Goal: Information Seeking & Learning: Learn about a topic

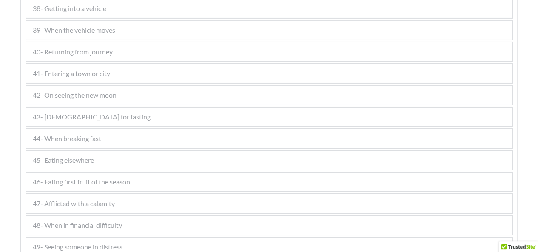
scroll to position [1477, 0]
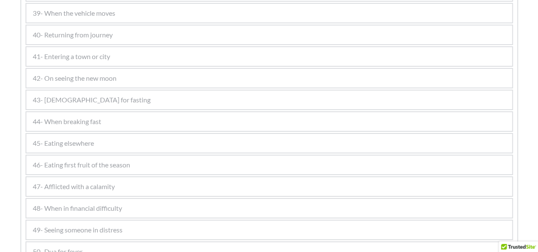
click at [184, 38] on div "40- Returning from journey" at bounding box center [269, 35] width 486 height 19
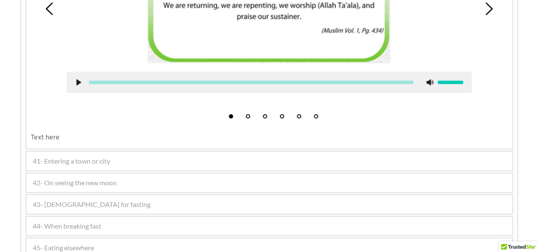
scroll to position [1199, 0]
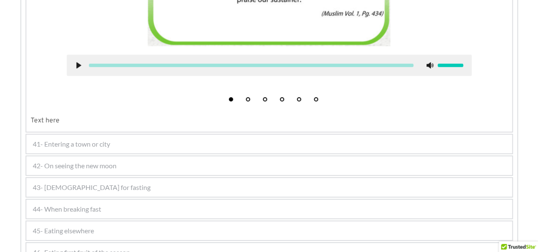
click at [216, 160] on div "42- On seeing the new moon" at bounding box center [269, 166] width 486 height 19
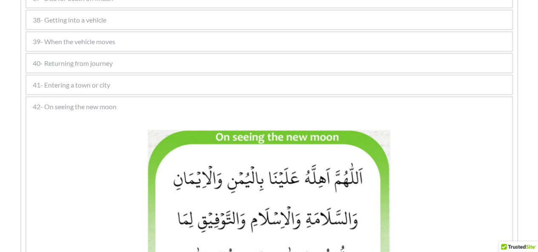
scroll to position [977, 0]
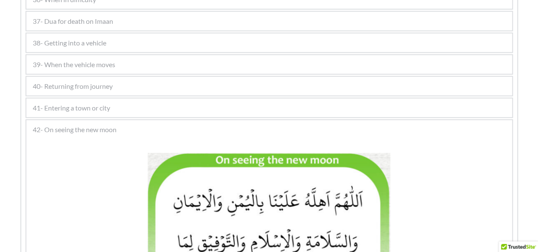
click at [139, 109] on div "41- Entering a town or city" at bounding box center [269, 108] width 486 height 19
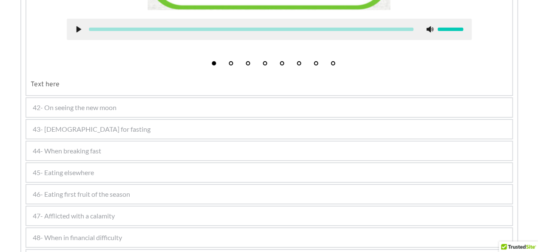
scroll to position [1494, 0]
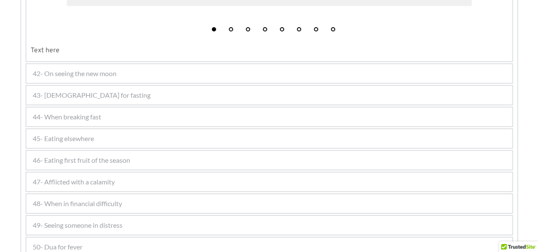
click at [218, 95] on div "43- [DEMOGRAPHIC_DATA] for fasting" at bounding box center [269, 95] width 486 height 19
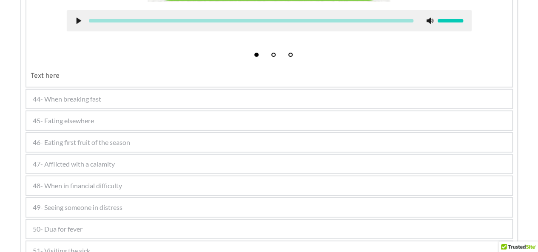
scroll to position [1306, 0]
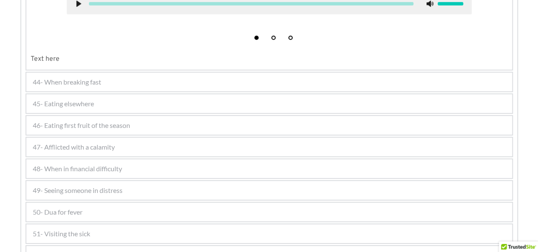
click at [284, 101] on div "45- Eating elsewhere" at bounding box center [269, 103] width 486 height 19
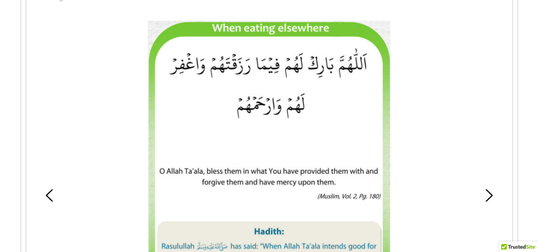
scroll to position [1162, 0]
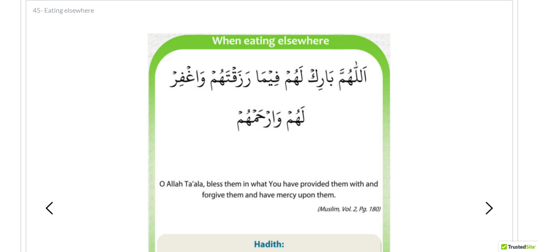
click at [370, 145] on picture at bounding box center [269, 184] width 243 height 301
